Goal: Transaction & Acquisition: Purchase product/service

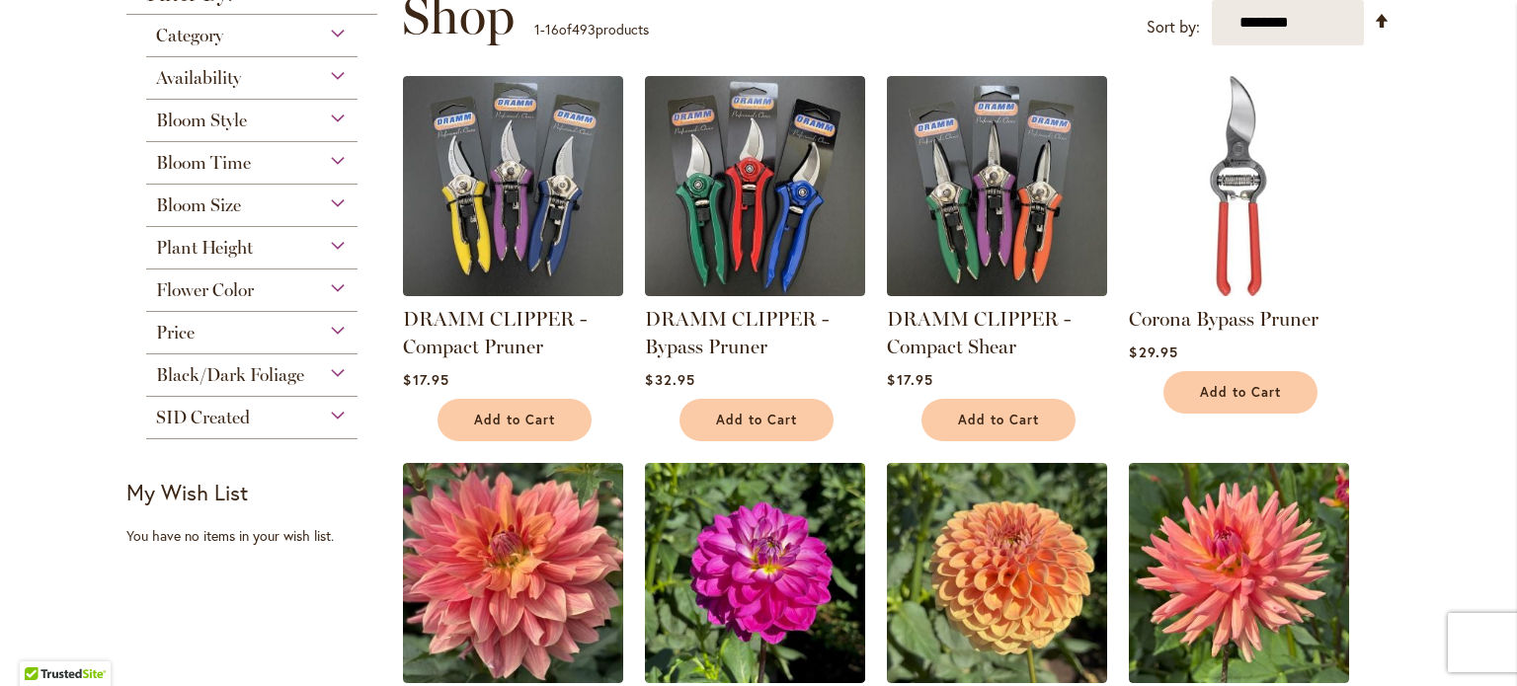
scroll to position [280, 0]
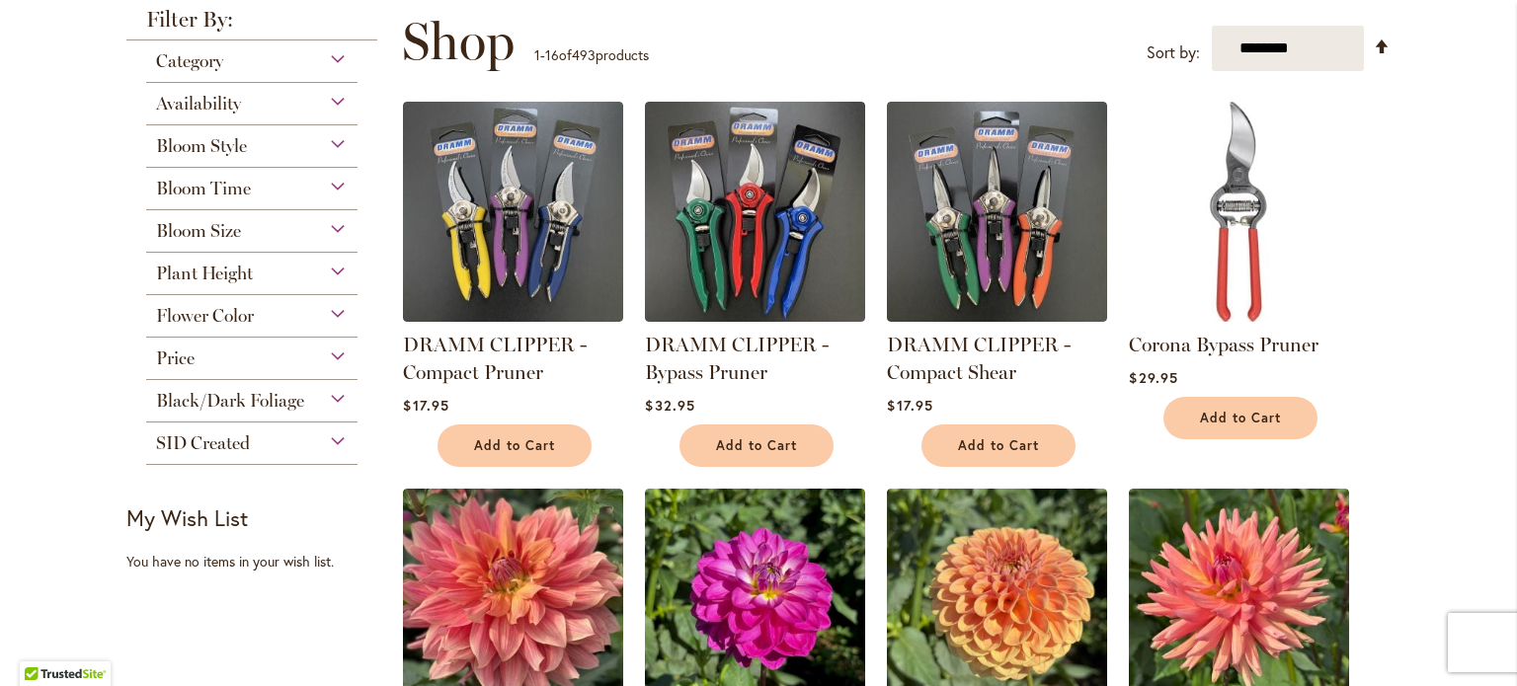
click at [328, 62] on div "Category" at bounding box center [251, 56] width 211 height 32
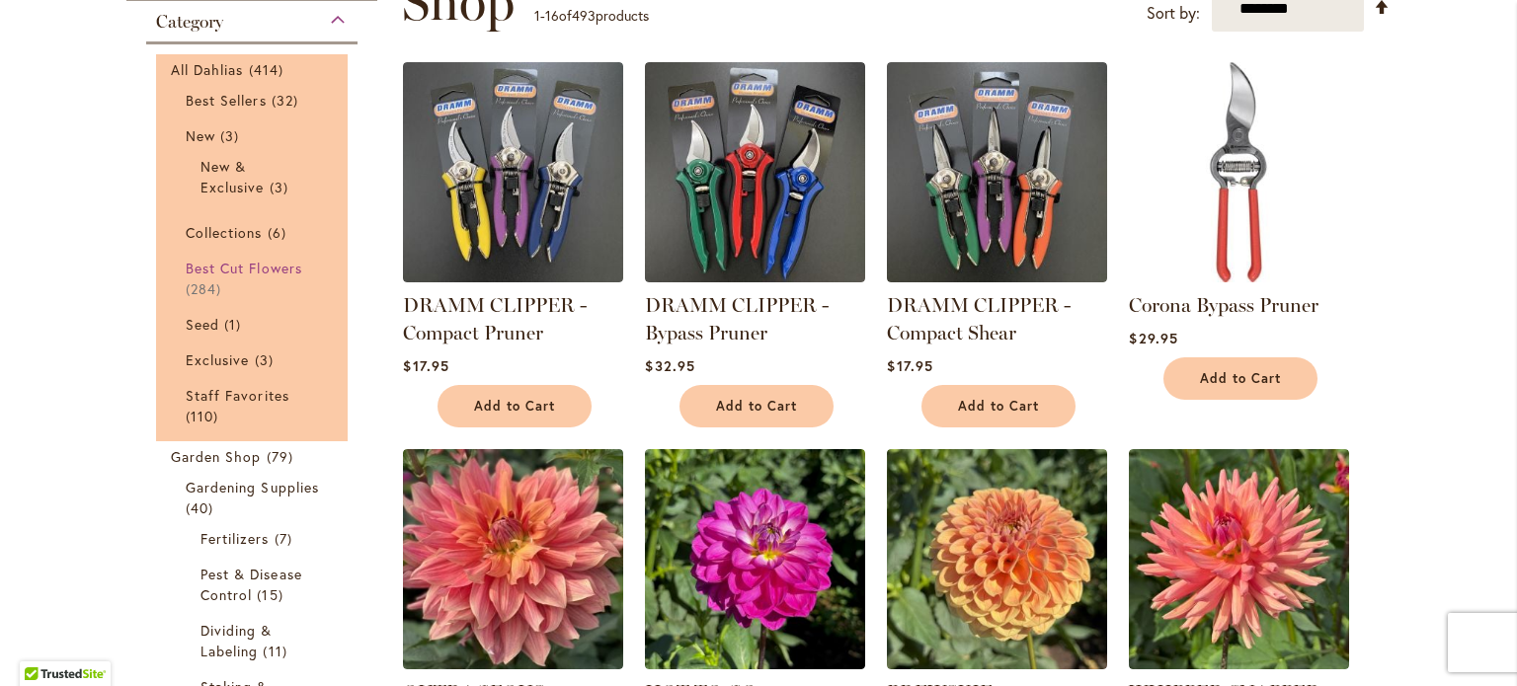
click at [235, 269] on span "Best Cut Flowers" at bounding box center [244, 268] width 117 height 19
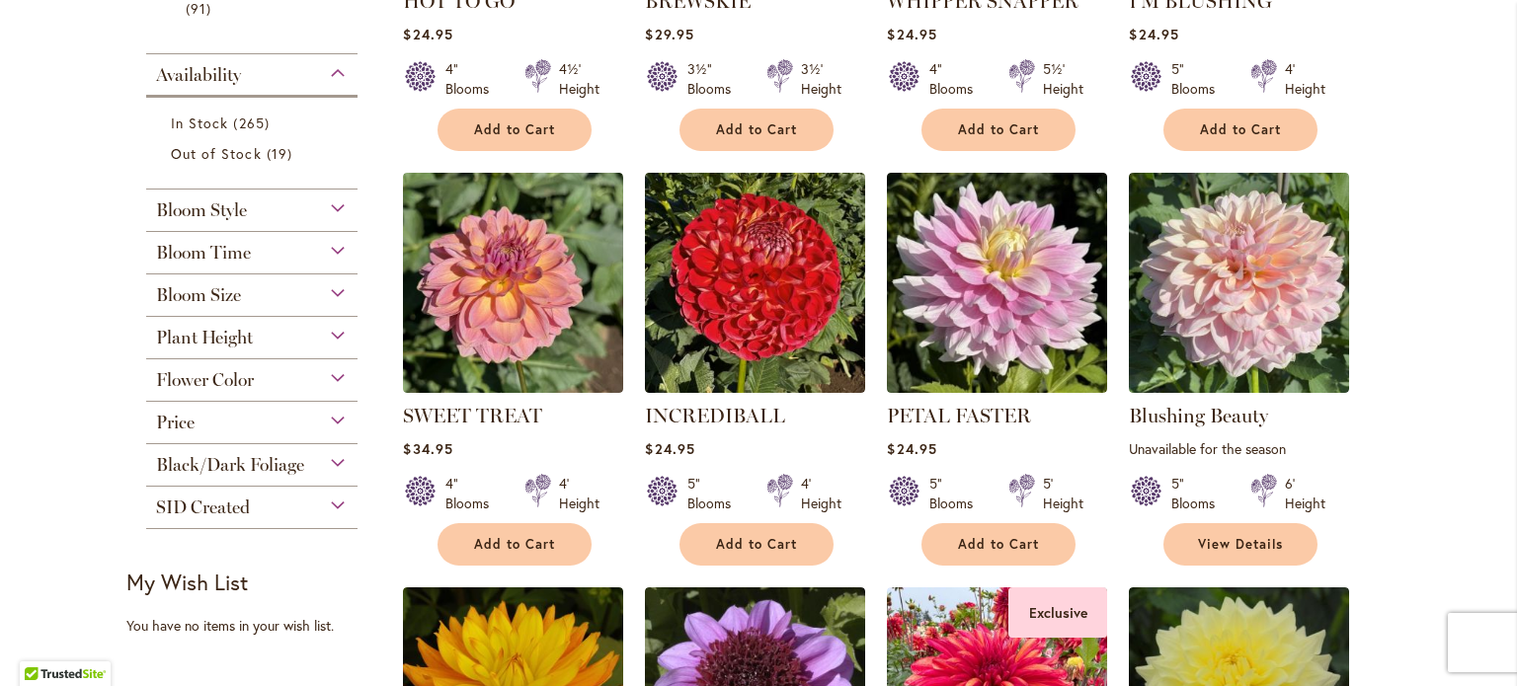
scroll to position [704, 0]
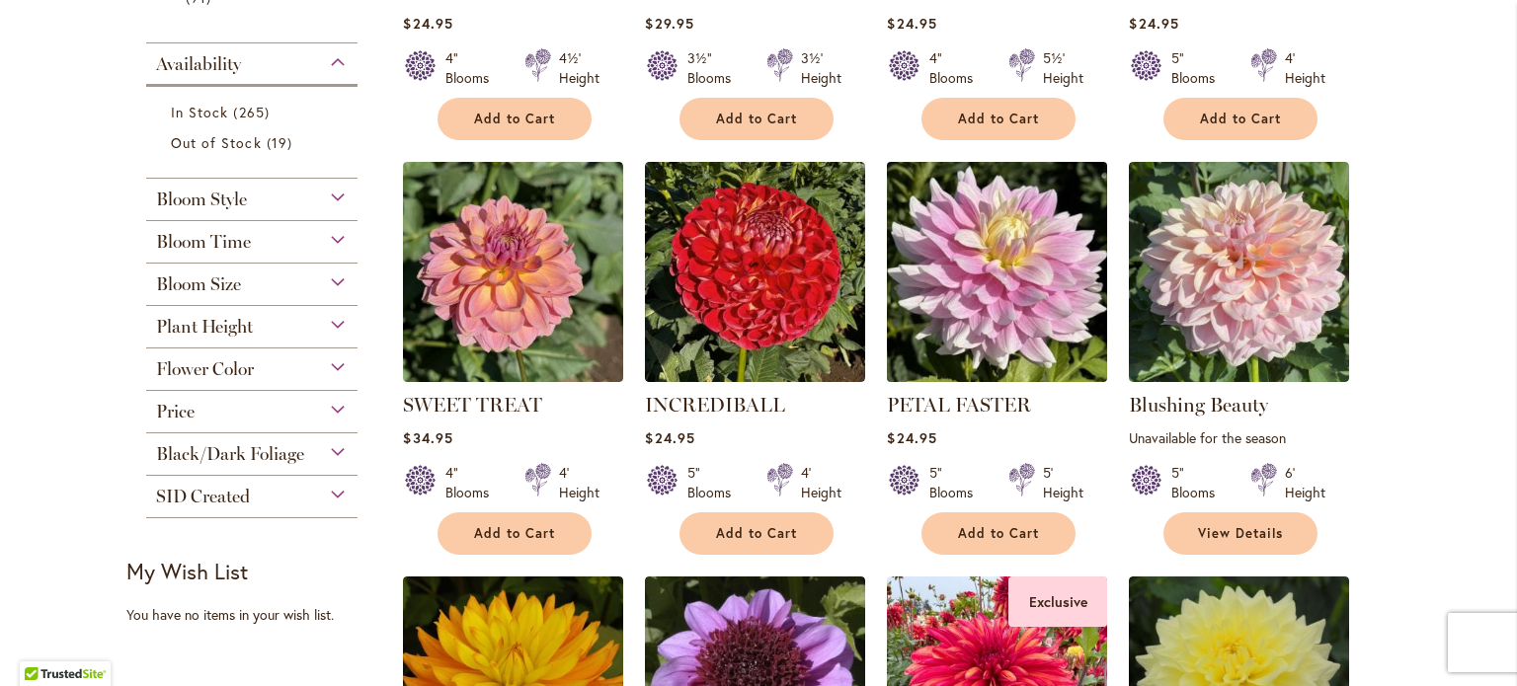
click at [982, 228] on img at bounding box center [997, 271] width 231 height 231
